Goal: Information Seeking & Learning: Learn about a topic

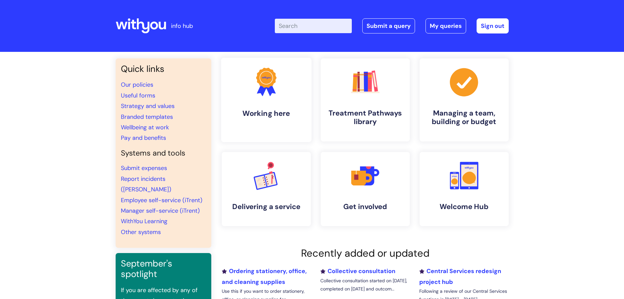
click at [276, 100] on link ".cls-1{fill:#f89b22;}.cls-1,.cls-2,.cls-3{stroke-width:0px;}.cls-2{fill:#2d3cff…" at bounding box center [266, 100] width 90 height 84
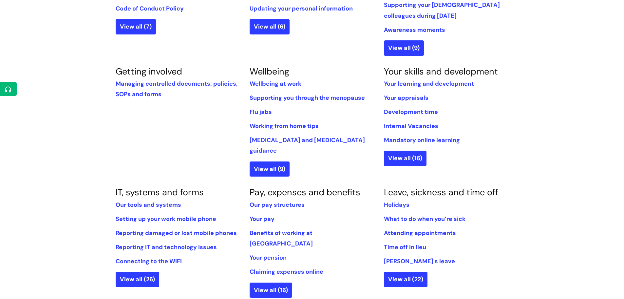
scroll to position [98, 0]
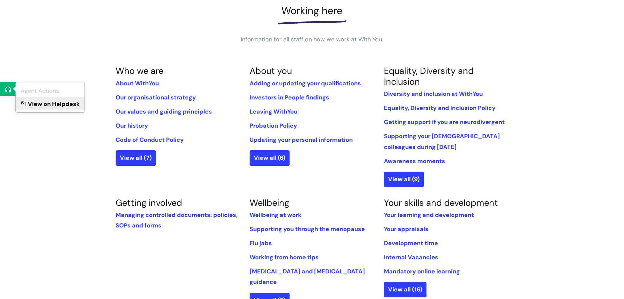
click at [33, 99] on link "View on Helpdesk" at bounding box center [50, 103] width 69 height 12
